Goal: Task Accomplishment & Management: Manage account settings

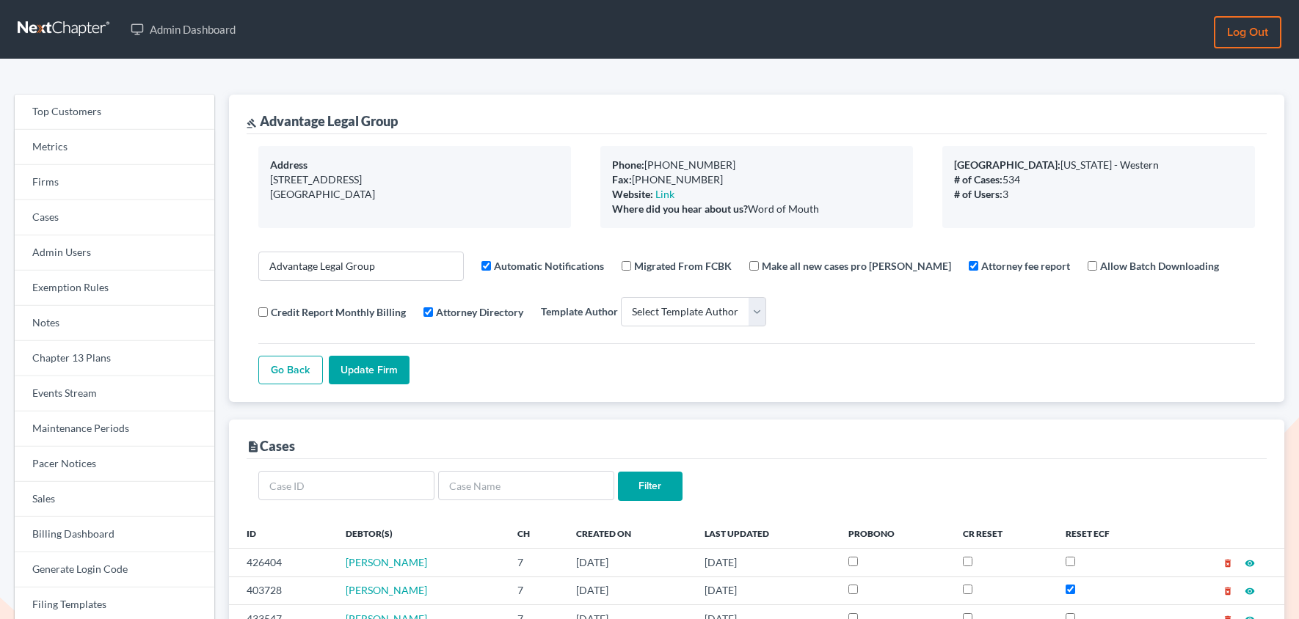
select select
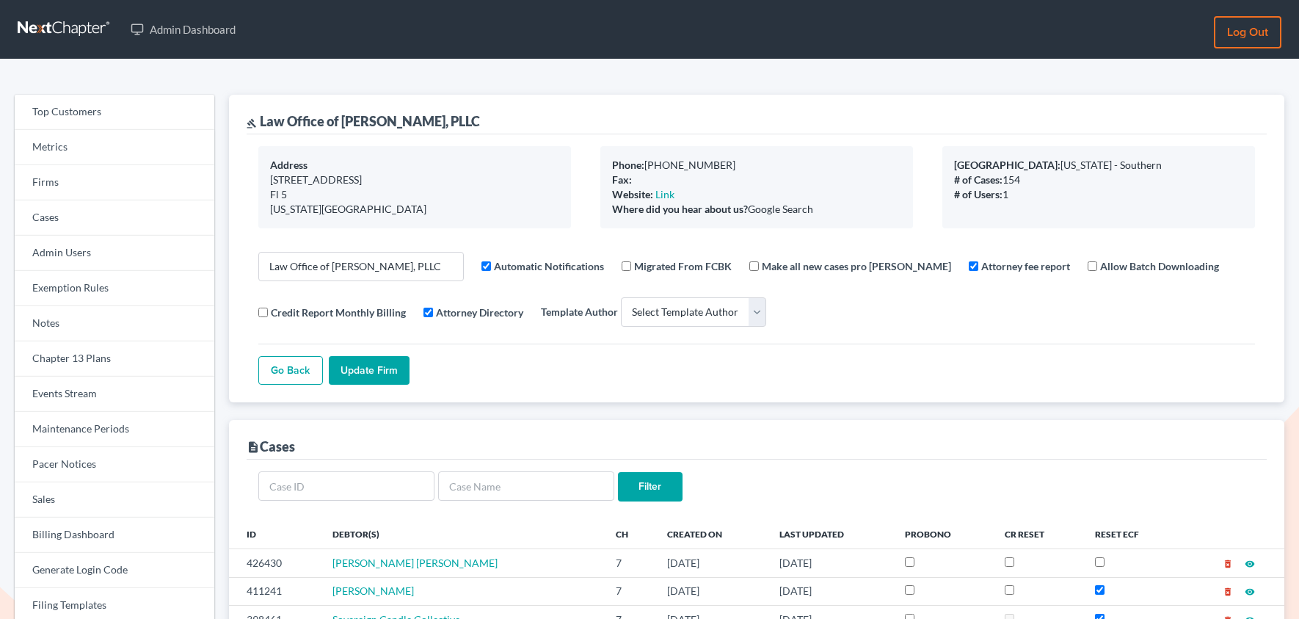
select select
click at [60, 188] on link "Firms" at bounding box center [115, 182] width 200 height 35
